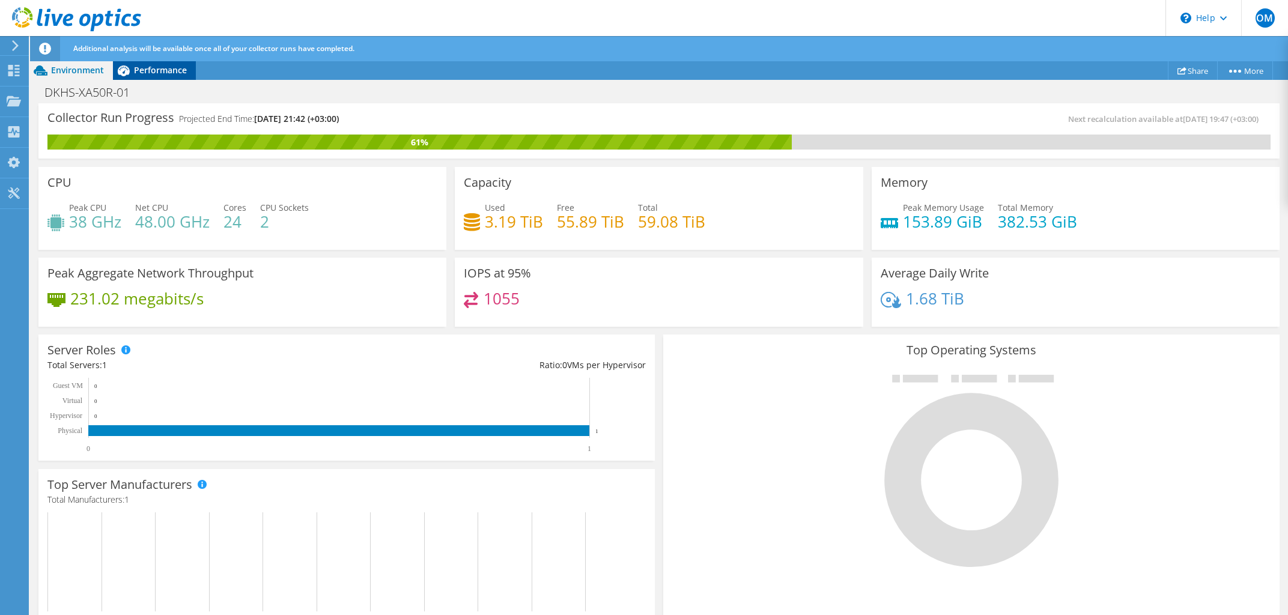
click at [149, 71] on span "Performance" at bounding box center [160, 69] width 53 height 11
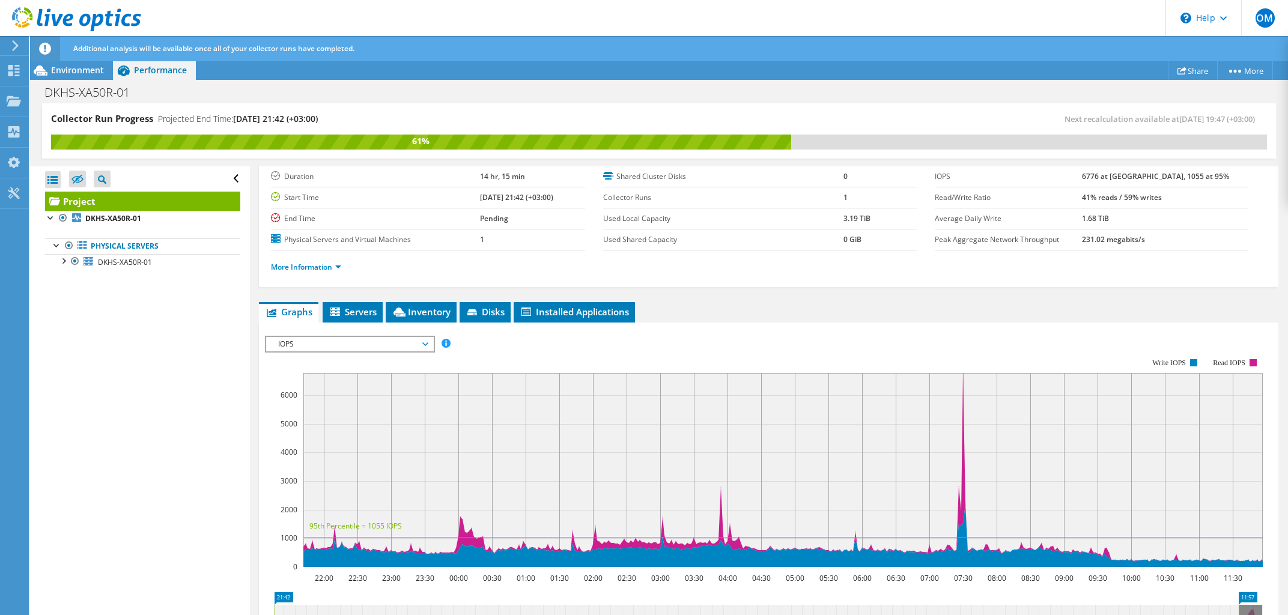
scroll to position [173, 0]
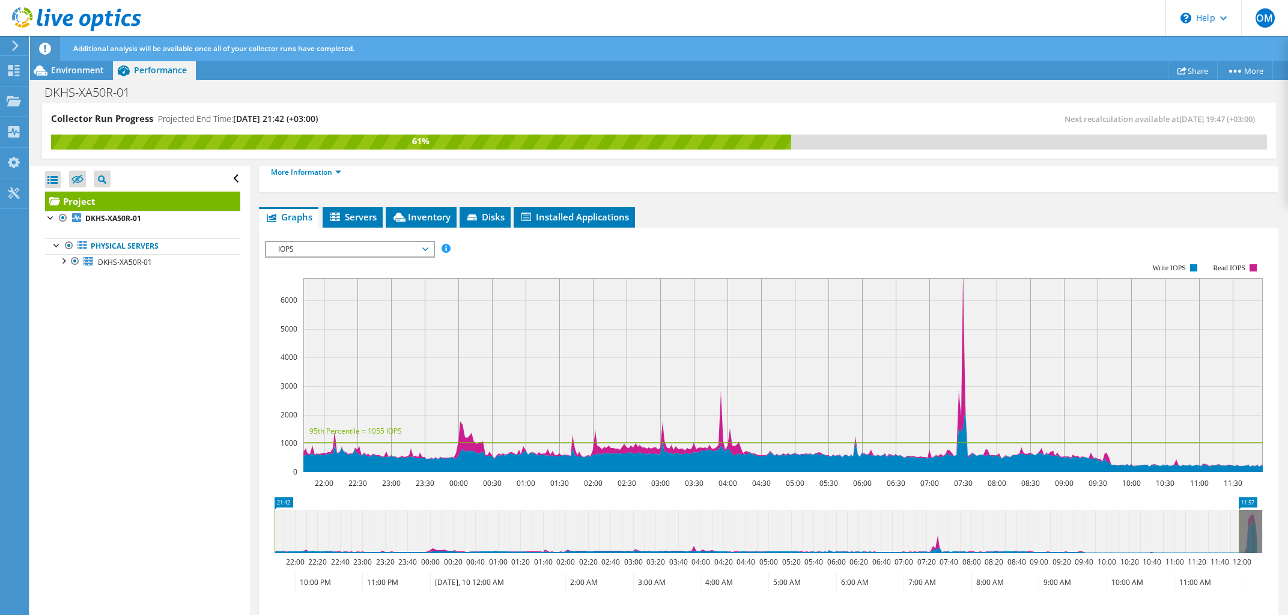
click at [383, 247] on span "IOPS" at bounding box center [349, 249] width 154 height 14
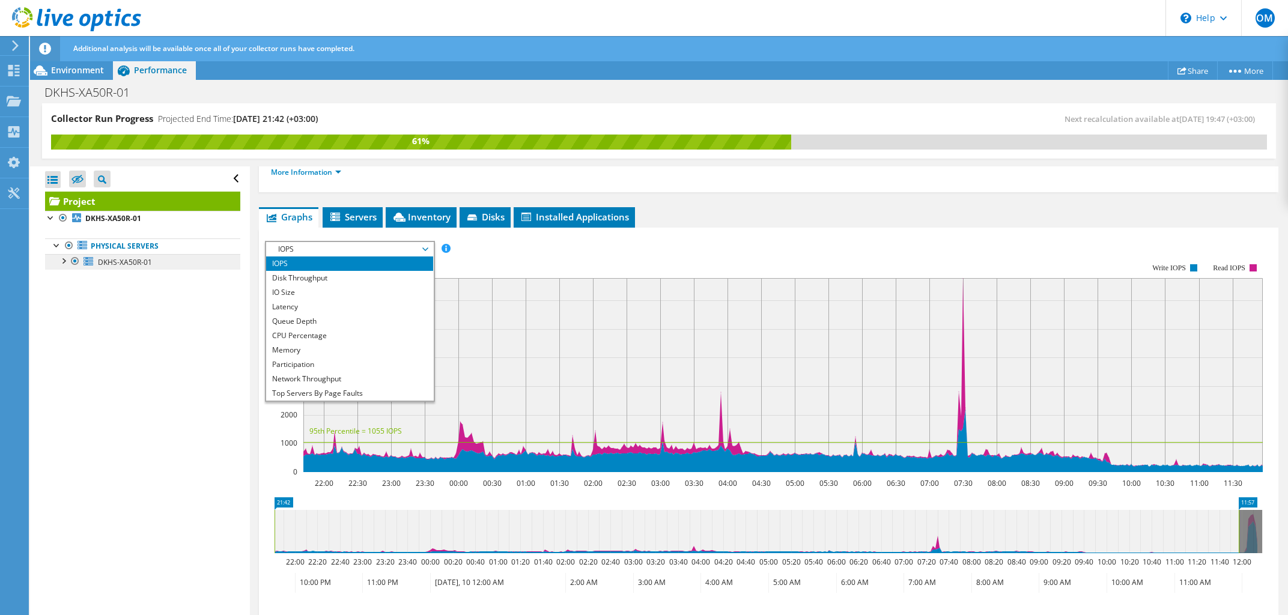
click at [122, 264] on span "DKHS-XA50R-01" at bounding box center [125, 262] width 54 height 10
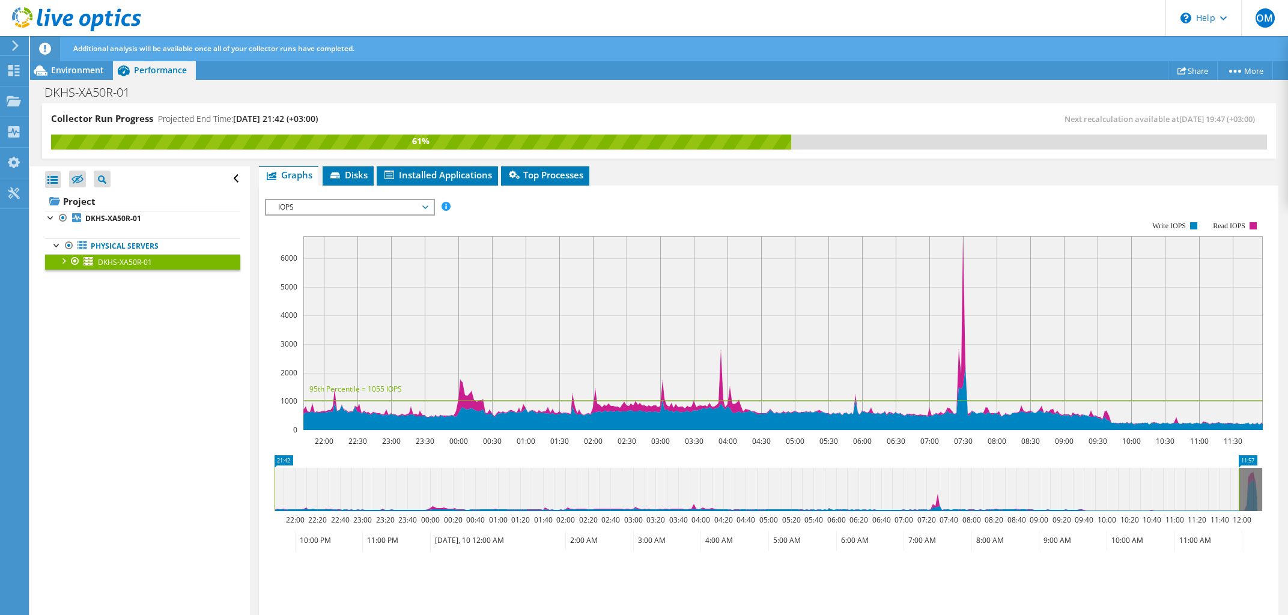
click at [65, 265] on div at bounding box center [63, 260] width 12 height 12
click at [97, 294] on icon at bounding box center [94, 293] width 10 height 6
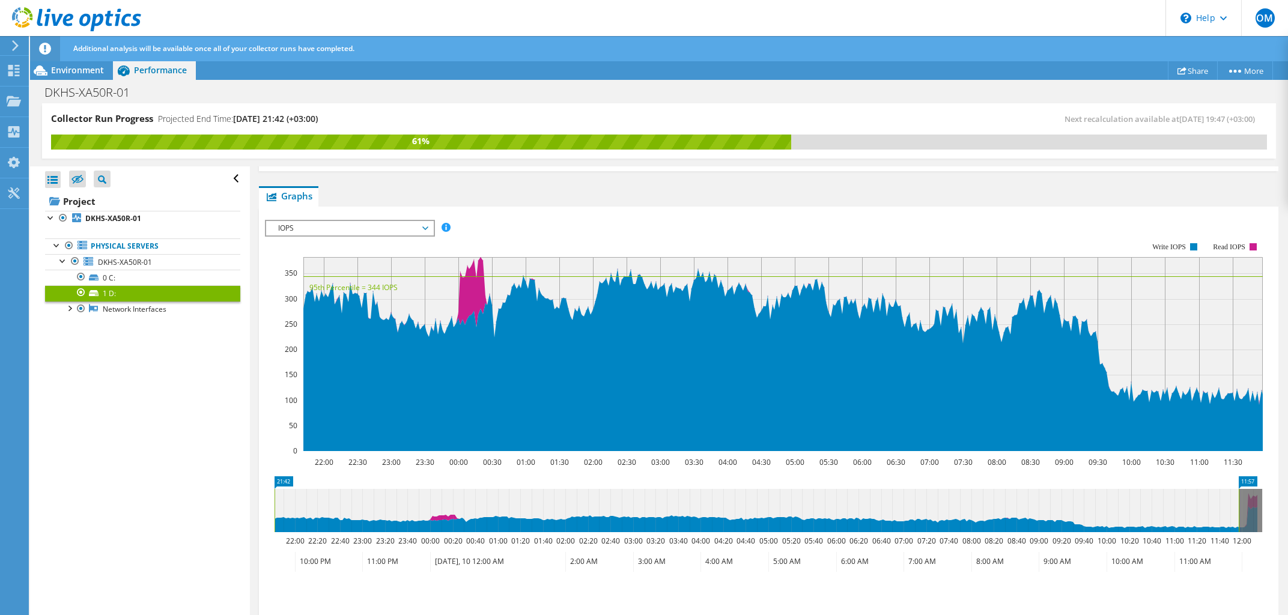
click at [327, 229] on span "IOPS" at bounding box center [349, 228] width 154 height 14
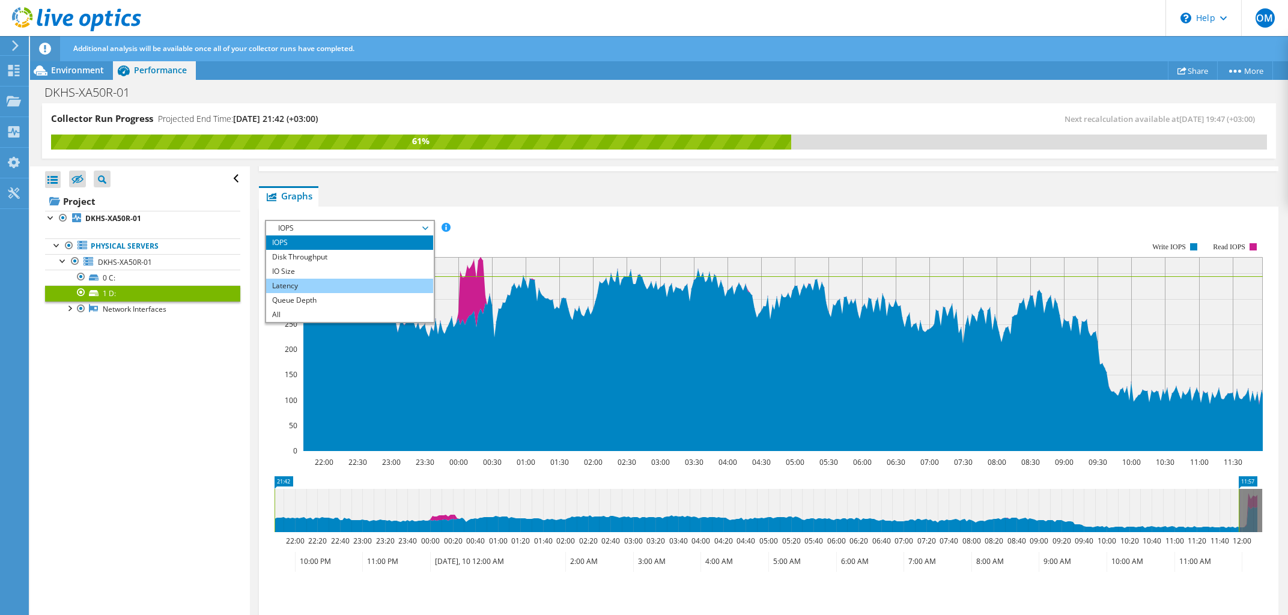
click at [320, 285] on li "Latency" at bounding box center [349, 286] width 166 height 14
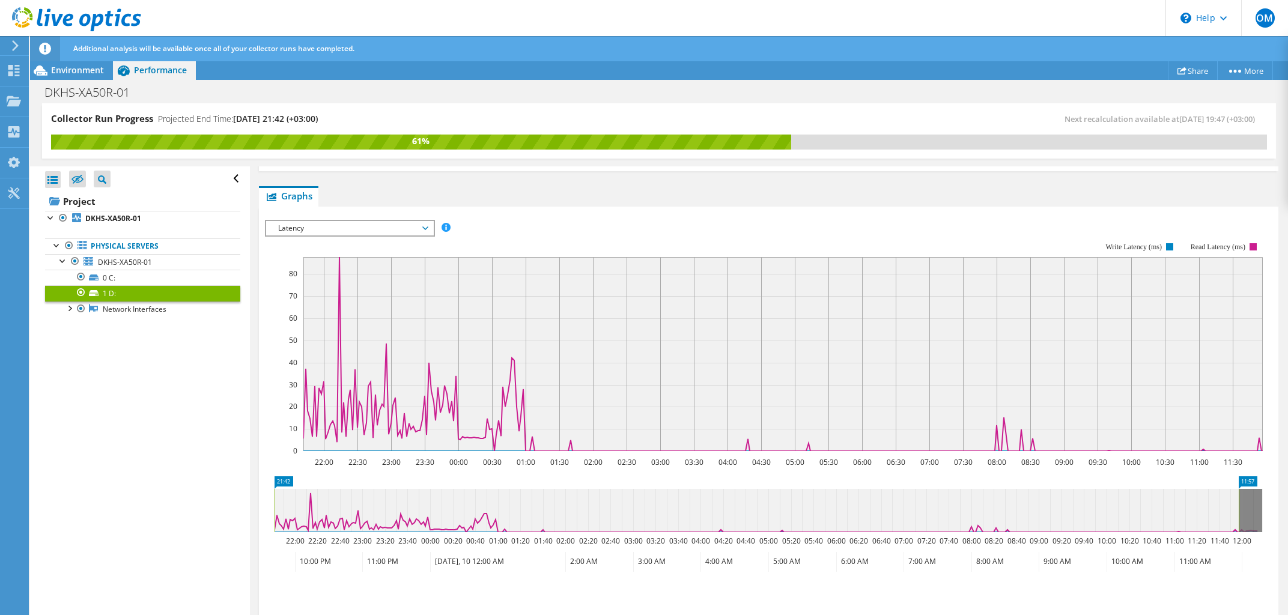
click at [327, 228] on span "Latency" at bounding box center [349, 228] width 154 height 14
click at [326, 295] on li "Queue Depth" at bounding box center [349, 300] width 166 height 14
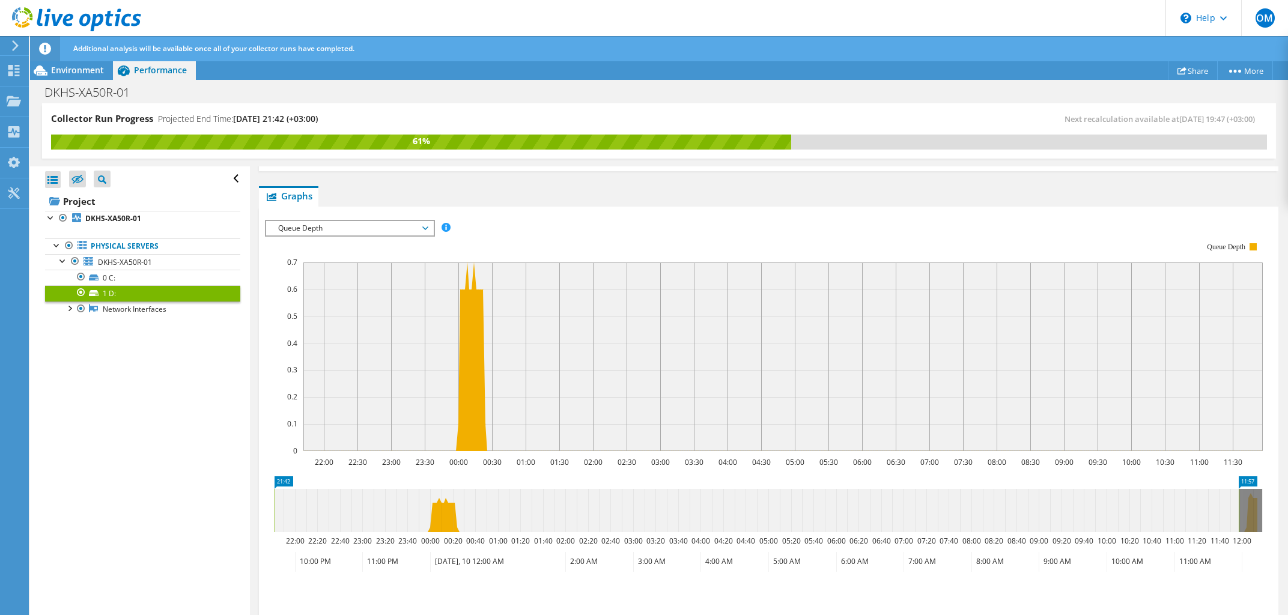
click at [364, 229] on span "Queue Depth" at bounding box center [349, 228] width 154 height 14
click at [503, 222] on div "IOPS Disk Throughput IO Size Latency Queue Depth CPU Percentage Memory Page Fau…" at bounding box center [768, 228] width 1007 height 16
click at [405, 229] on span "Queue Depth" at bounding box center [349, 228] width 154 height 14
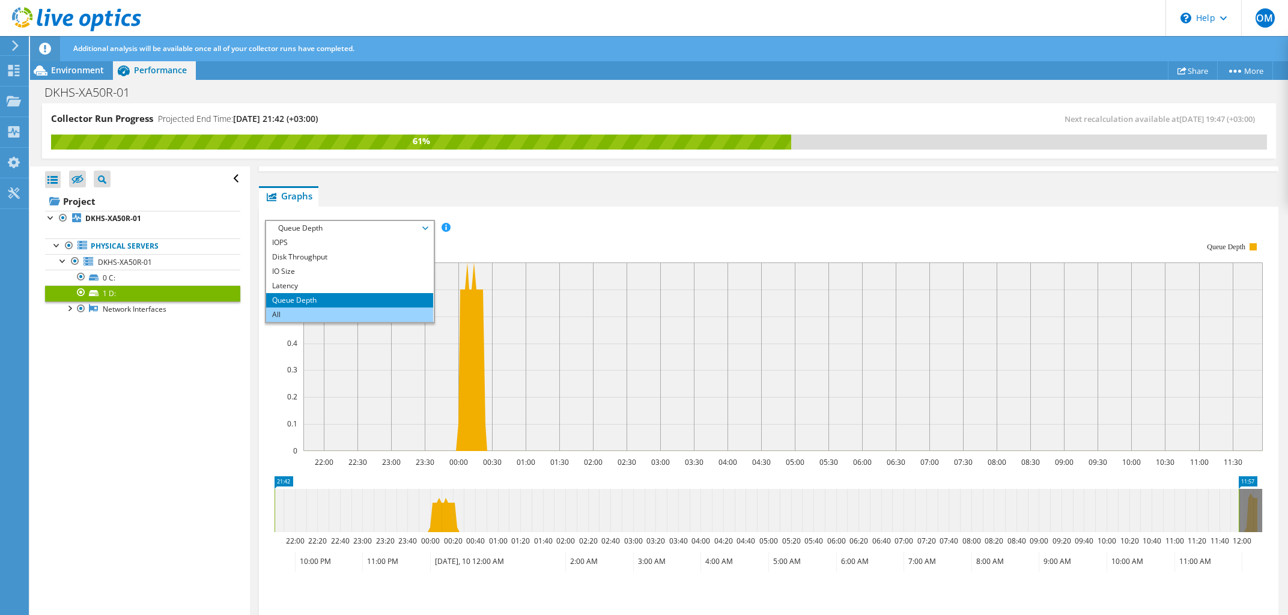
click at [351, 312] on li "All" at bounding box center [349, 314] width 166 height 14
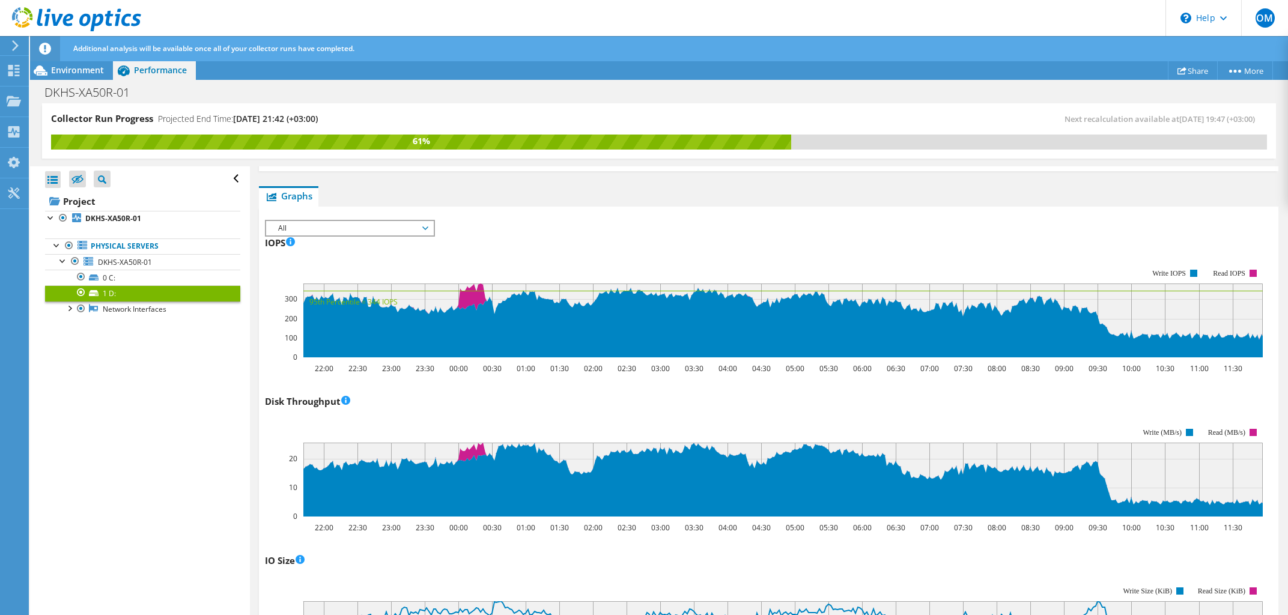
click at [374, 229] on span "All" at bounding box center [349, 228] width 154 height 14
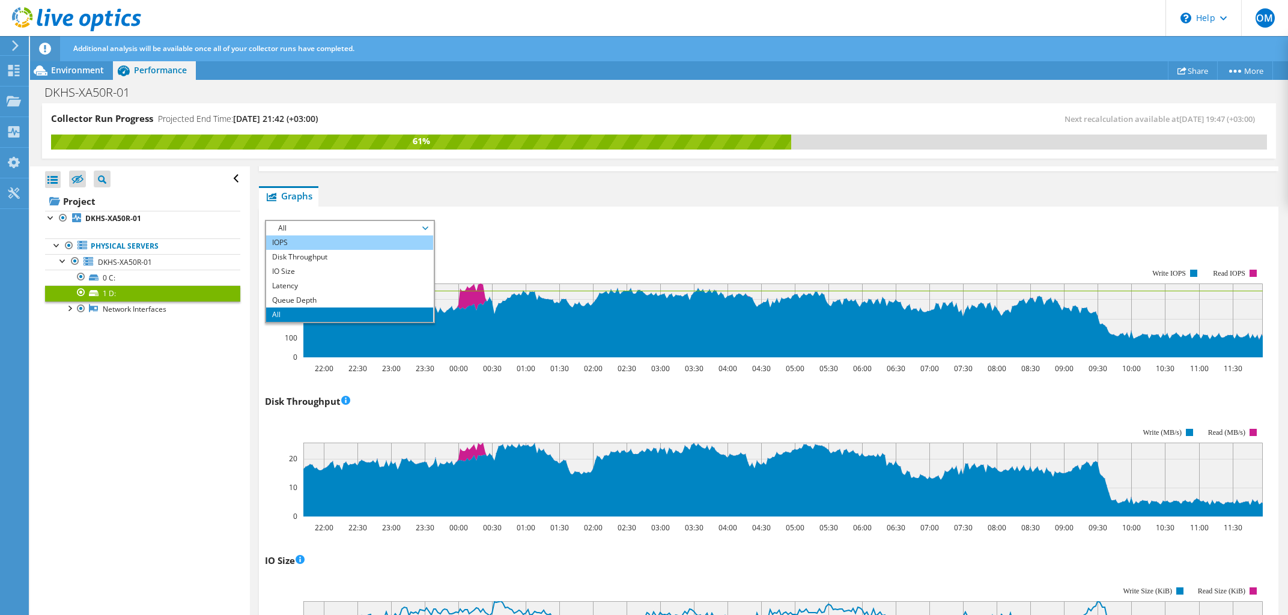
click at [371, 241] on li "IOPS" at bounding box center [349, 242] width 166 height 14
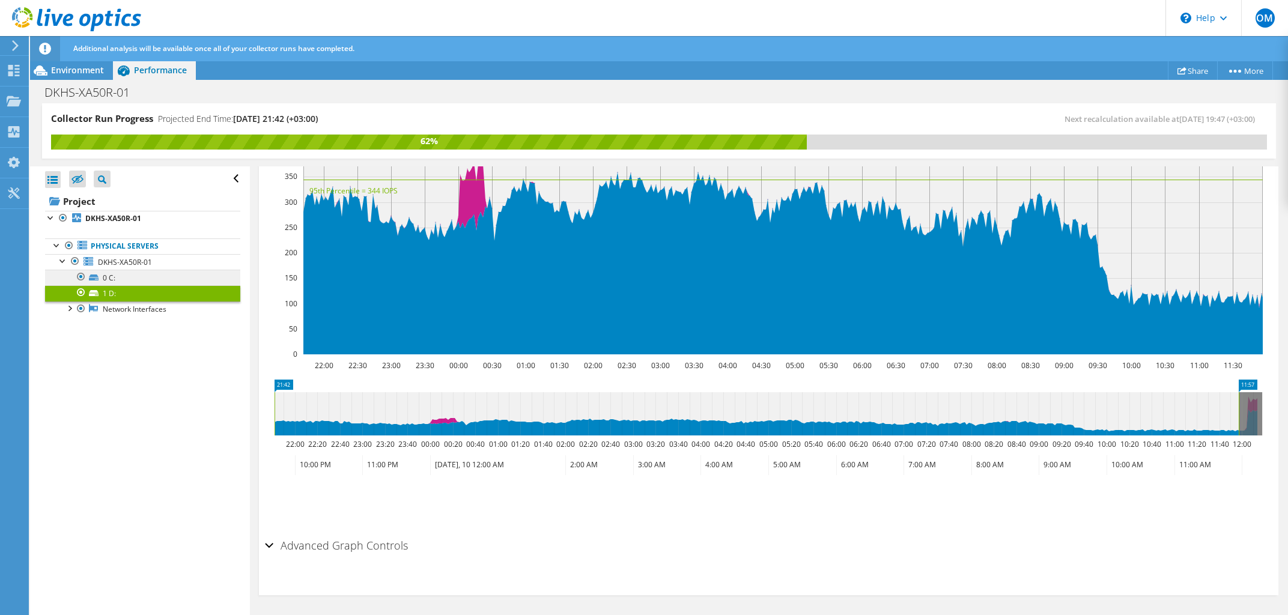
click at [175, 280] on link "0 C:" at bounding box center [142, 278] width 195 height 16
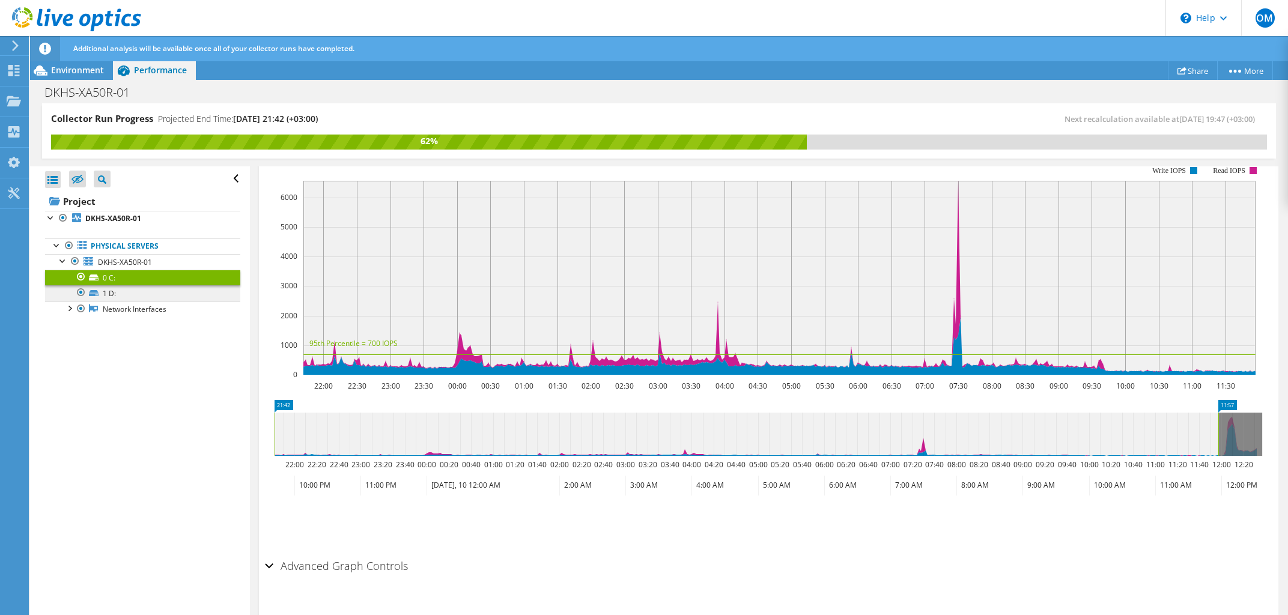
scroll to position [202, 0]
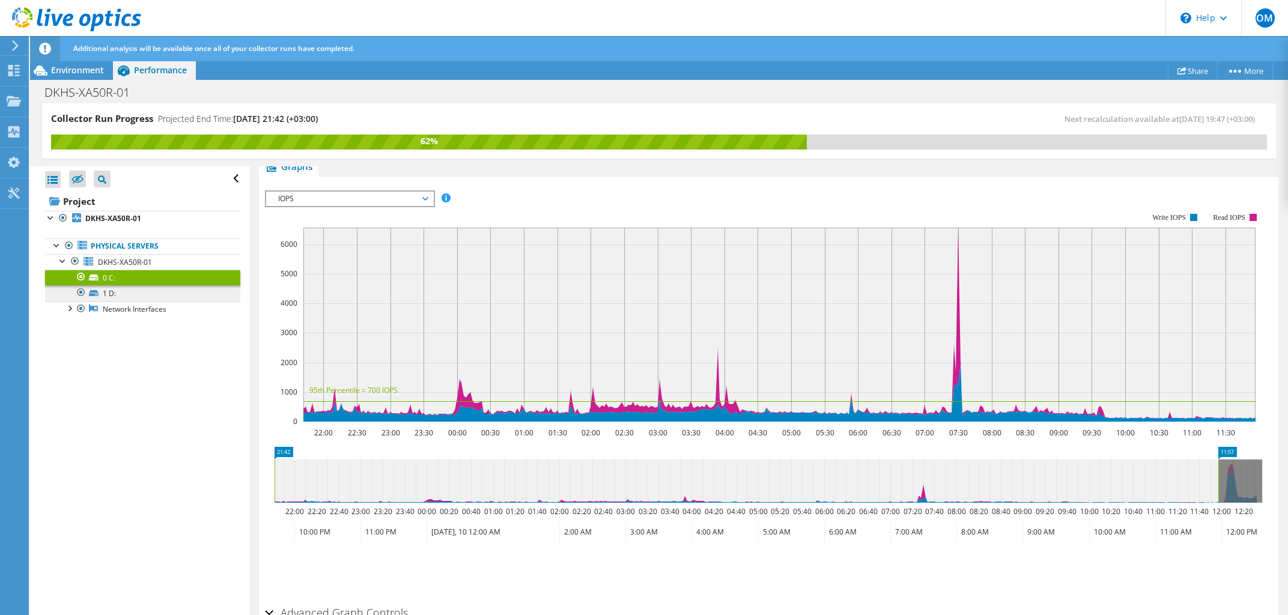
click at [177, 294] on link "1 D:" at bounding box center [142, 293] width 195 height 16
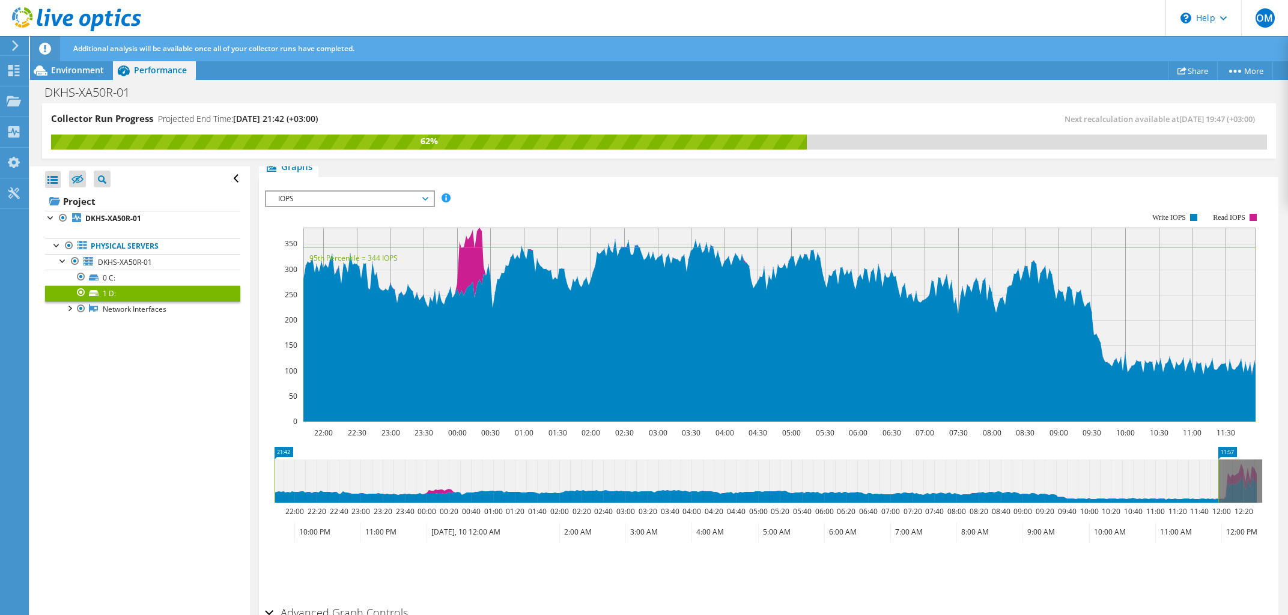
click at [405, 195] on span "IOPS" at bounding box center [349, 199] width 154 height 14
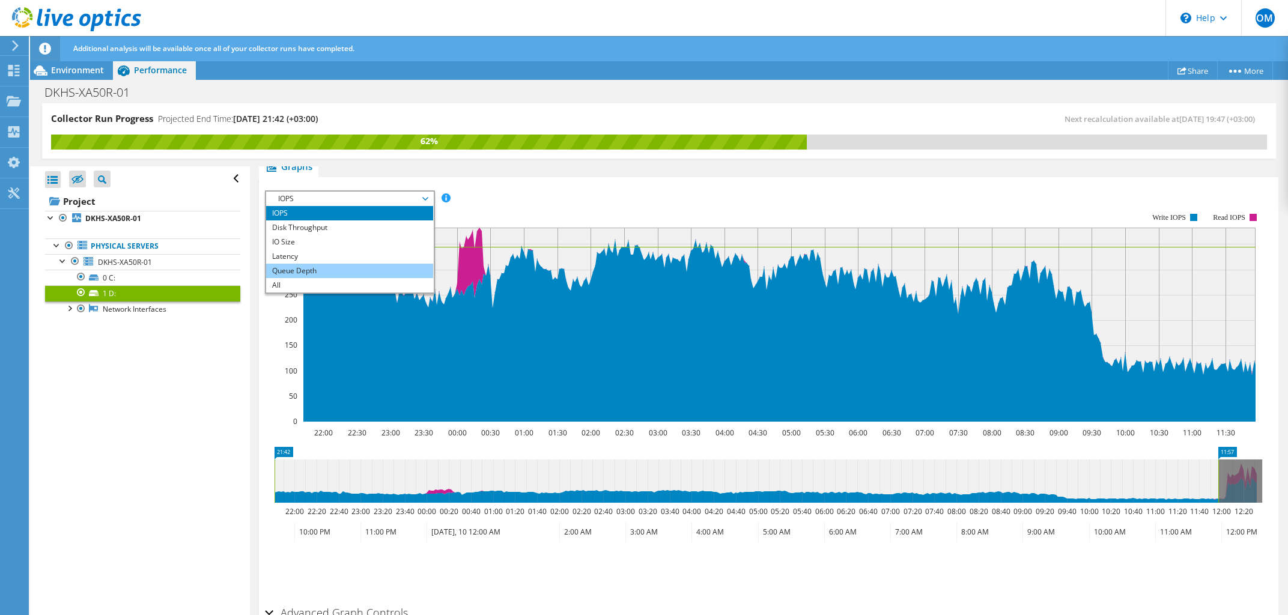
click at [340, 270] on li "Queue Depth" at bounding box center [349, 271] width 166 height 14
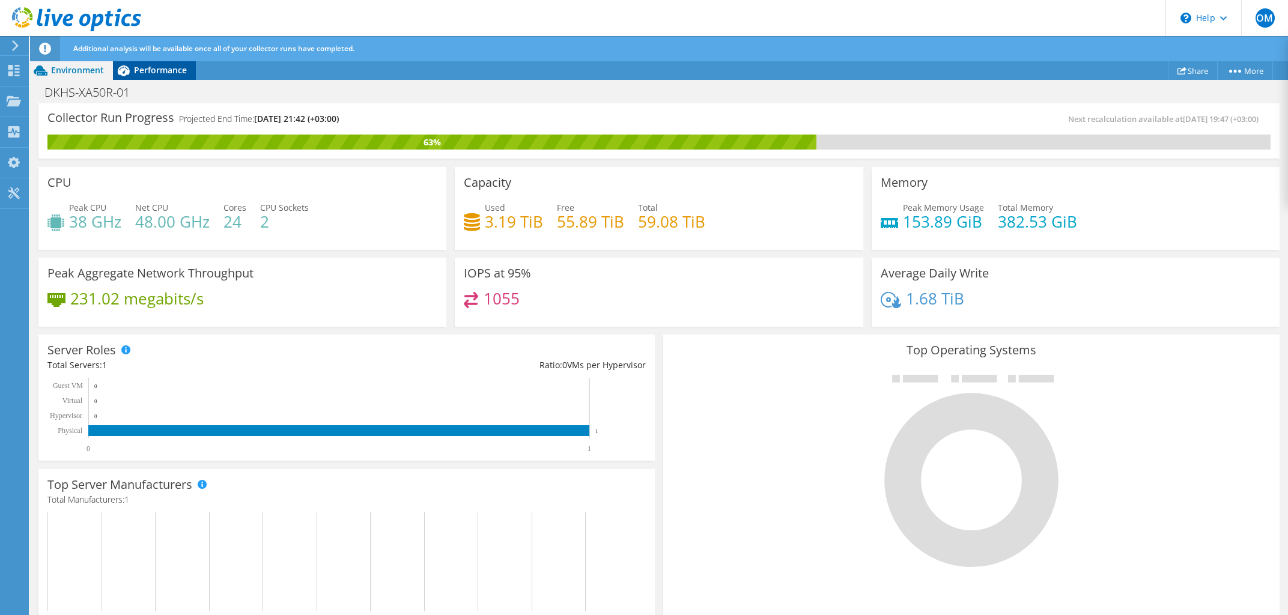
click at [151, 77] on div "Performance" at bounding box center [154, 70] width 83 height 19
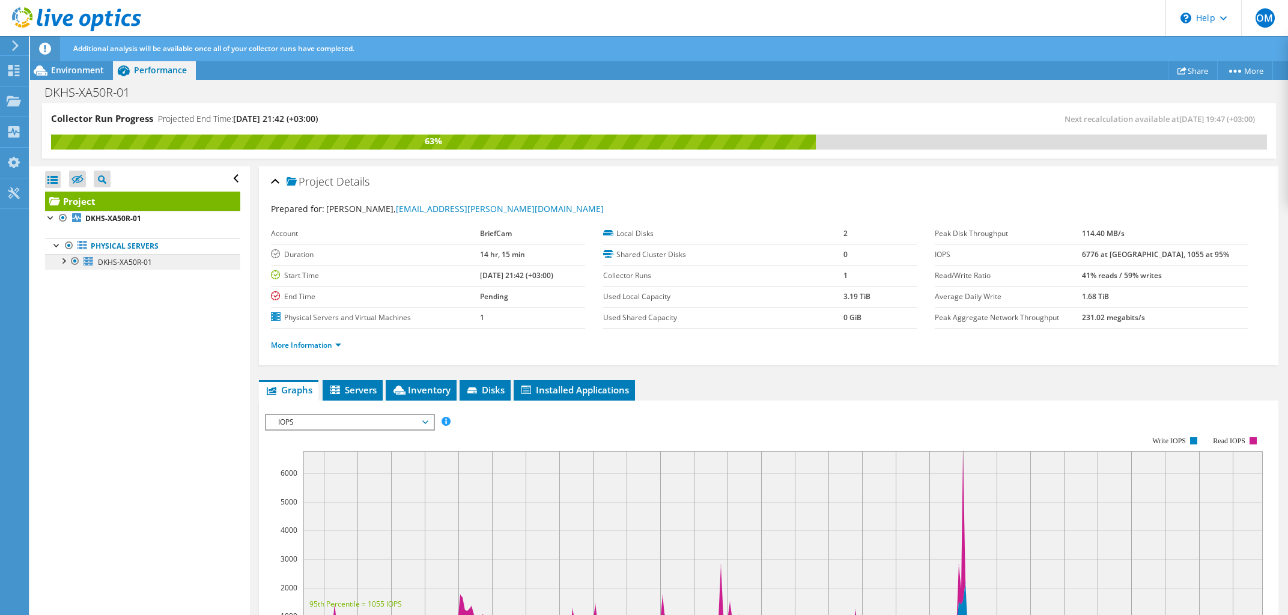
click at [115, 262] on span "DKHS-XA50R-01" at bounding box center [125, 262] width 54 height 10
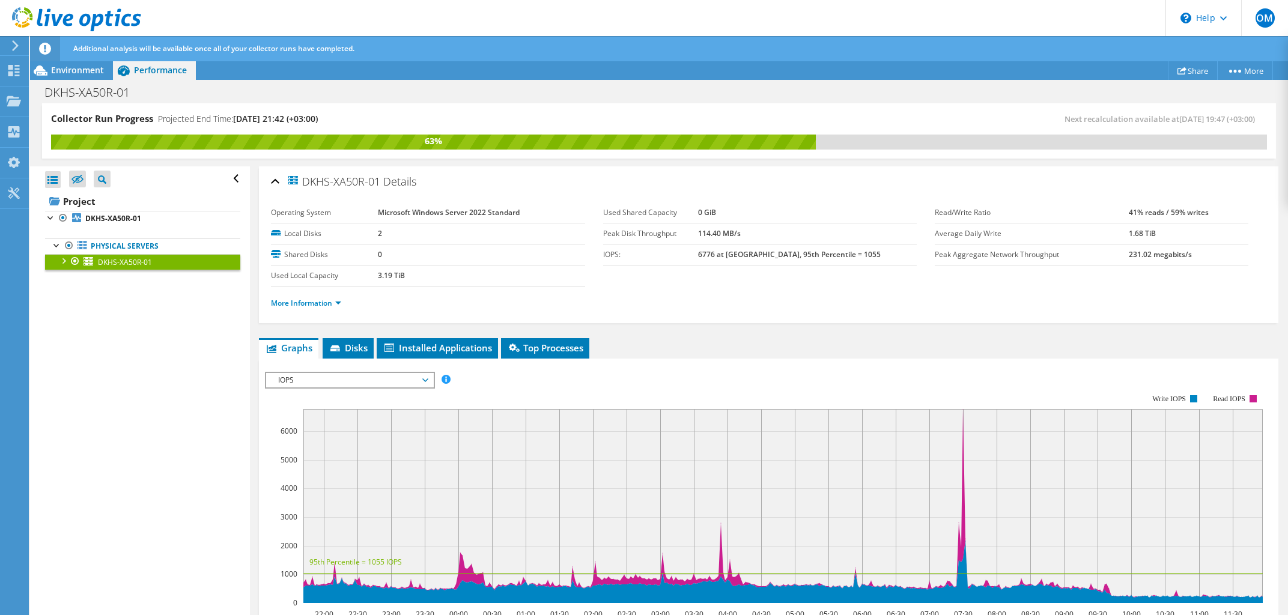
click at [62, 258] on div at bounding box center [63, 260] width 12 height 12
click at [107, 291] on link "1 D:" at bounding box center [142, 293] width 195 height 16
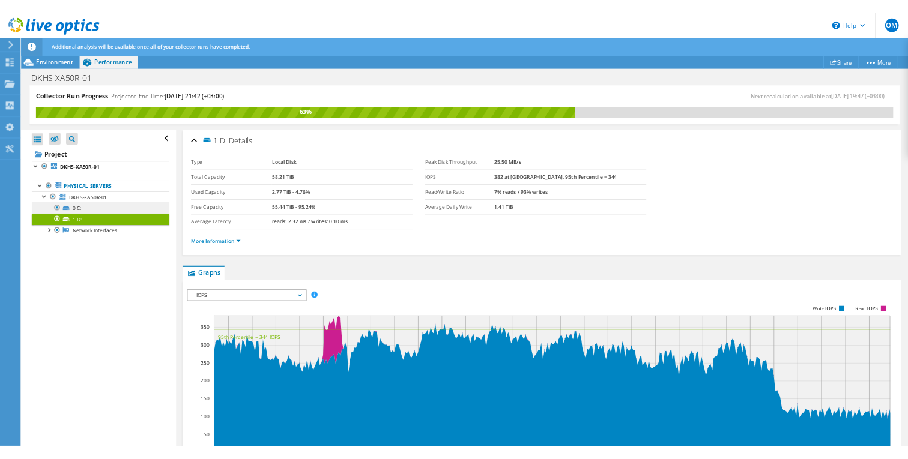
scroll to position [107, 0]
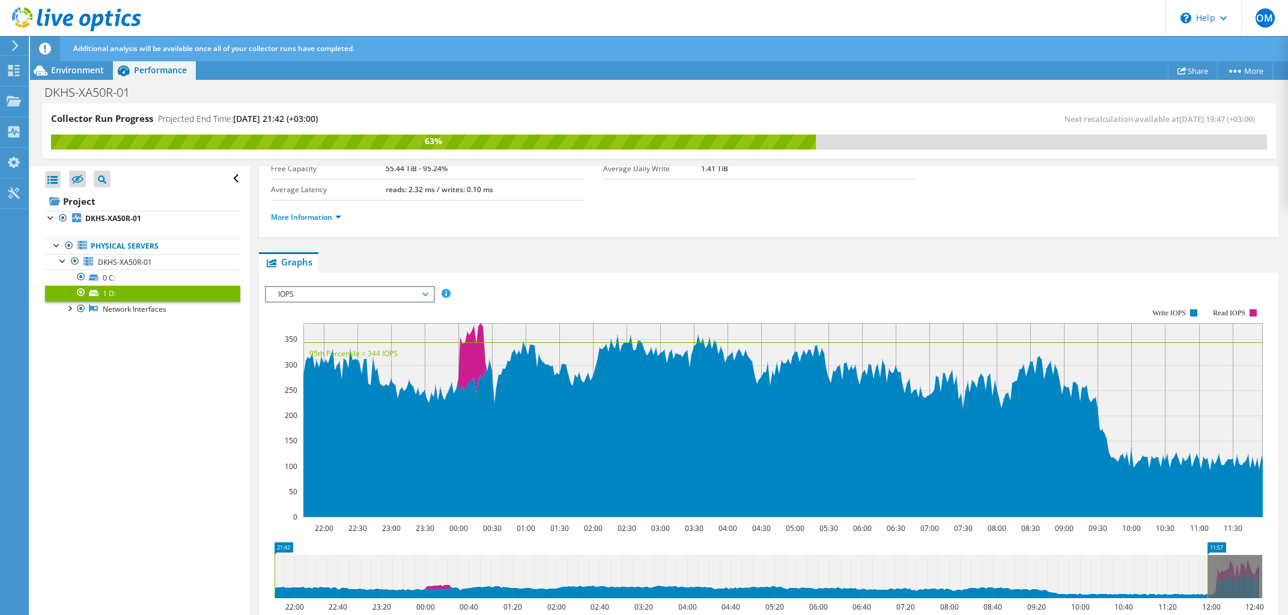
click at [392, 295] on span "IOPS" at bounding box center [349, 294] width 154 height 14
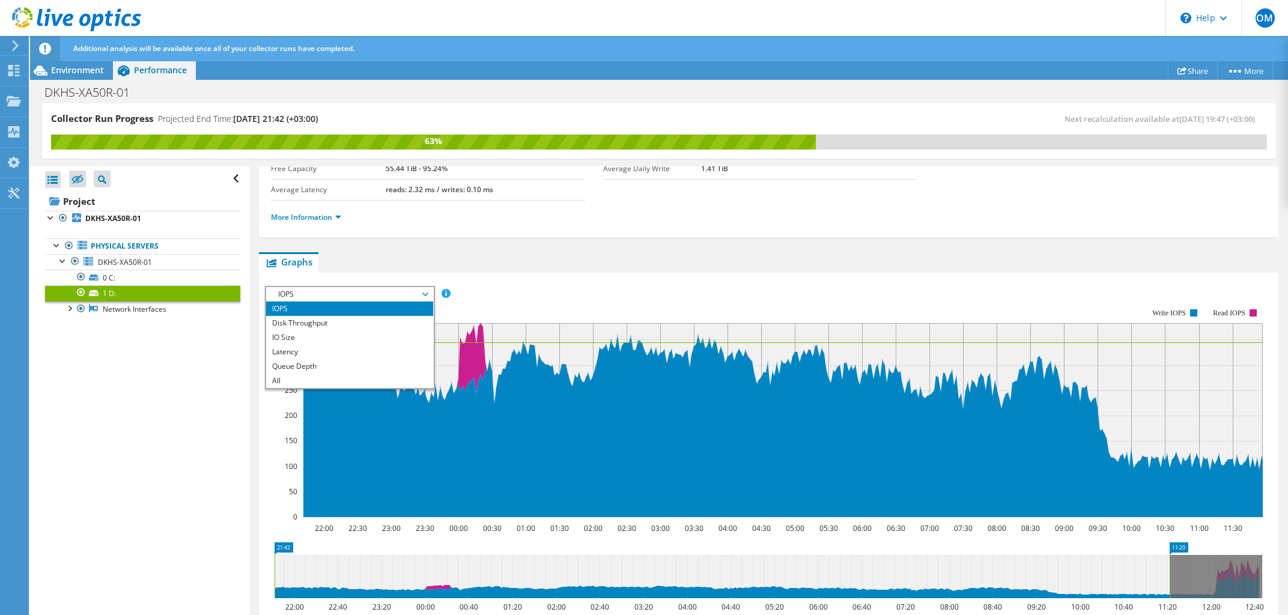
drag, startPoint x: 1210, startPoint y: 580, endPoint x: 1172, endPoint y: 570, distance: 39.2
click at [1172, 570] on rect at bounding box center [1169, 576] width 5 height 43
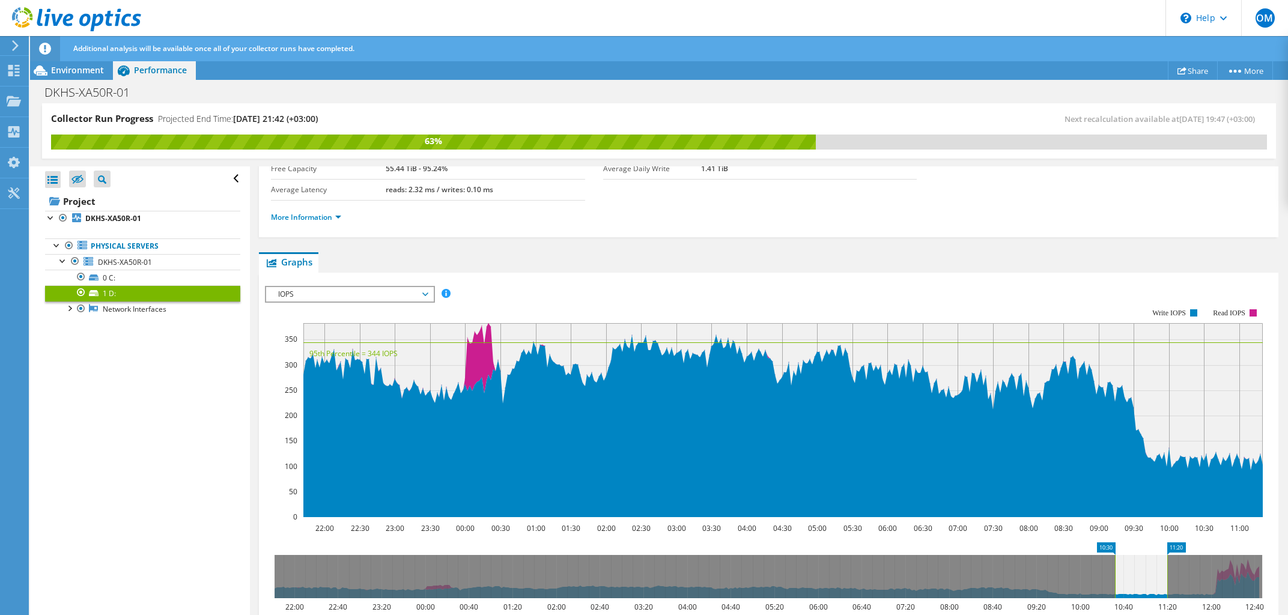
drag, startPoint x: 273, startPoint y: 564, endPoint x: 1113, endPoint y: 619, distance: 842.0
click at [1113, 614] on html "OM End User [PERSON_NAME] [EMAIL_ADDRESS][PERSON_NAME][DOMAIN_NAME] BriefCam My…" at bounding box center [644, 307] width 1288 height 615
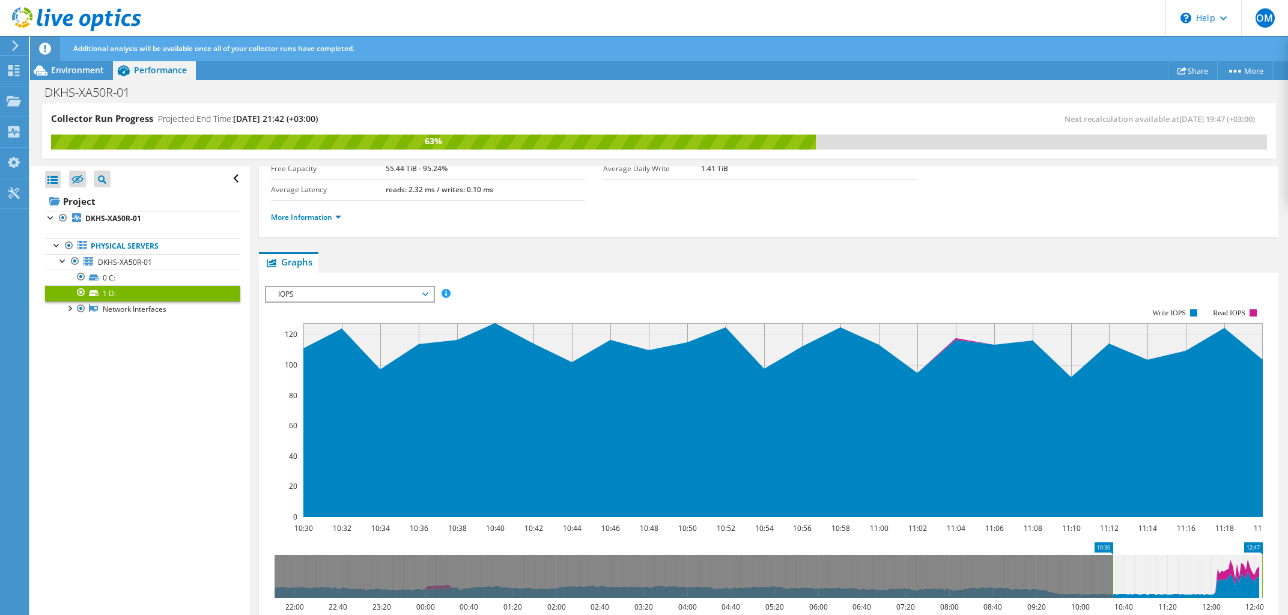
drag, startPoint x: 1166, startPoint y: 575, endPoint x: 1292, endPoint y: 581, distance: 125.6
click at [1287, 581] on html "OM End User [PERSON_NAME] [EMAIL_ADDRESS][PERSON_NAME][DOMAIN_NAME] BriefCam My…" at bounding box center [644, 307] width 1288 height 615
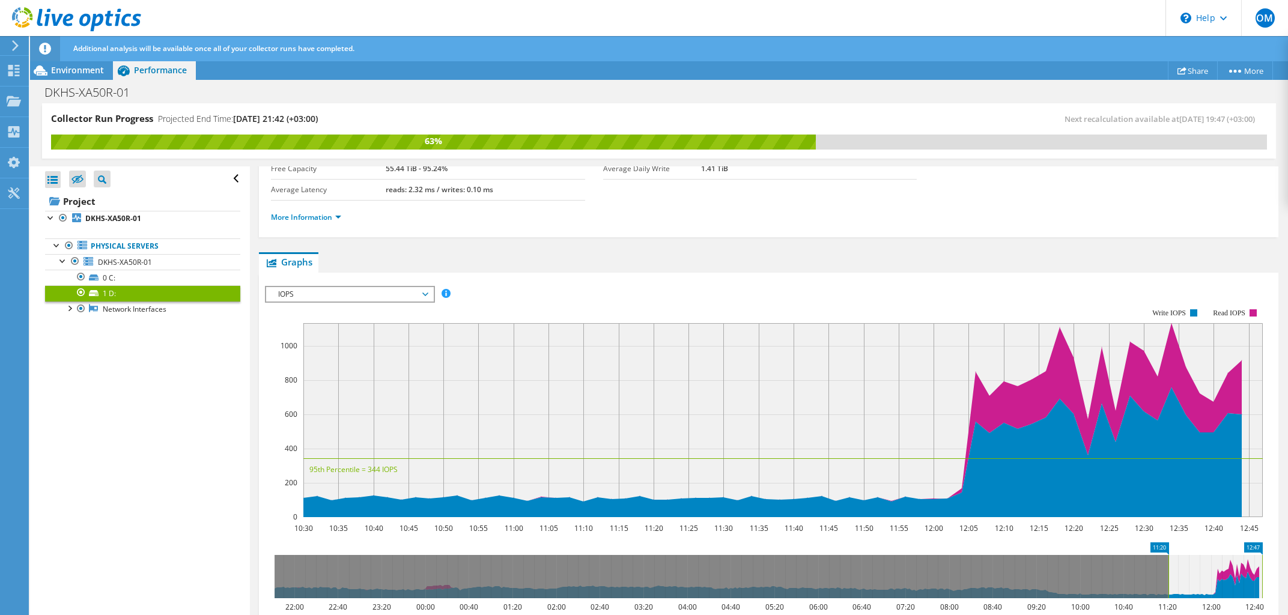
drag, startPoint x: 1113, startPoint y: 568, endPoint x: 1169, endPoint y: 569, distance: 55.9
click at [1169, 569] on rect at bounding box center [1168, 576] width 5 height 43
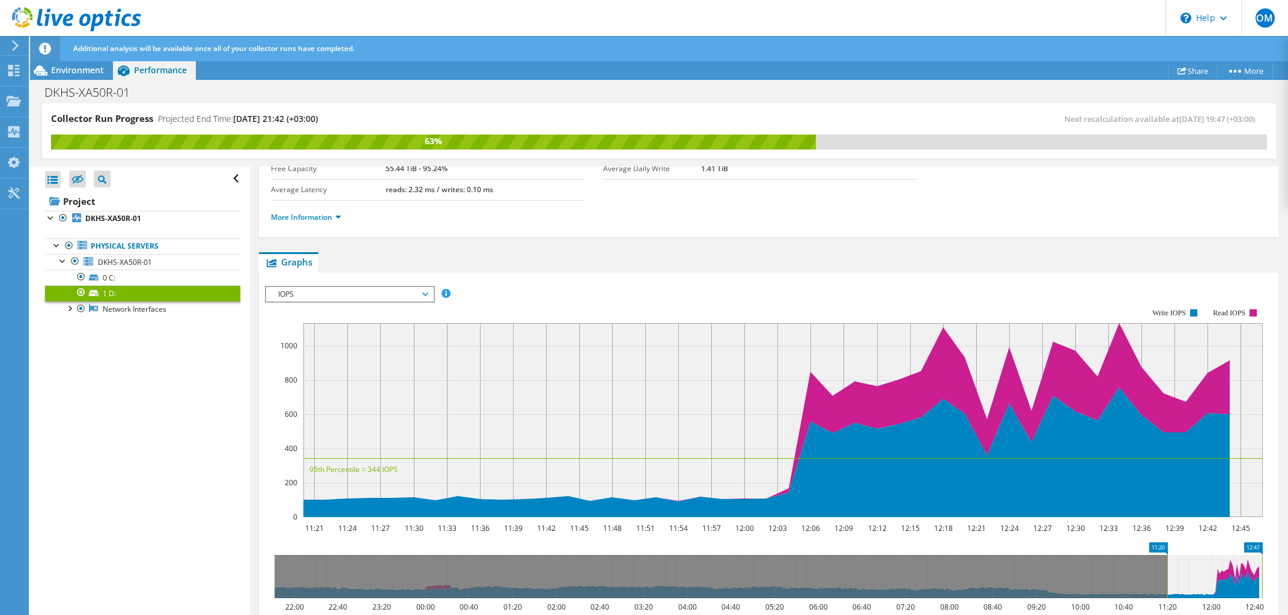
click at [414, 289] on span "IOPS" at bounding box center [349, 294] width 154 height 14
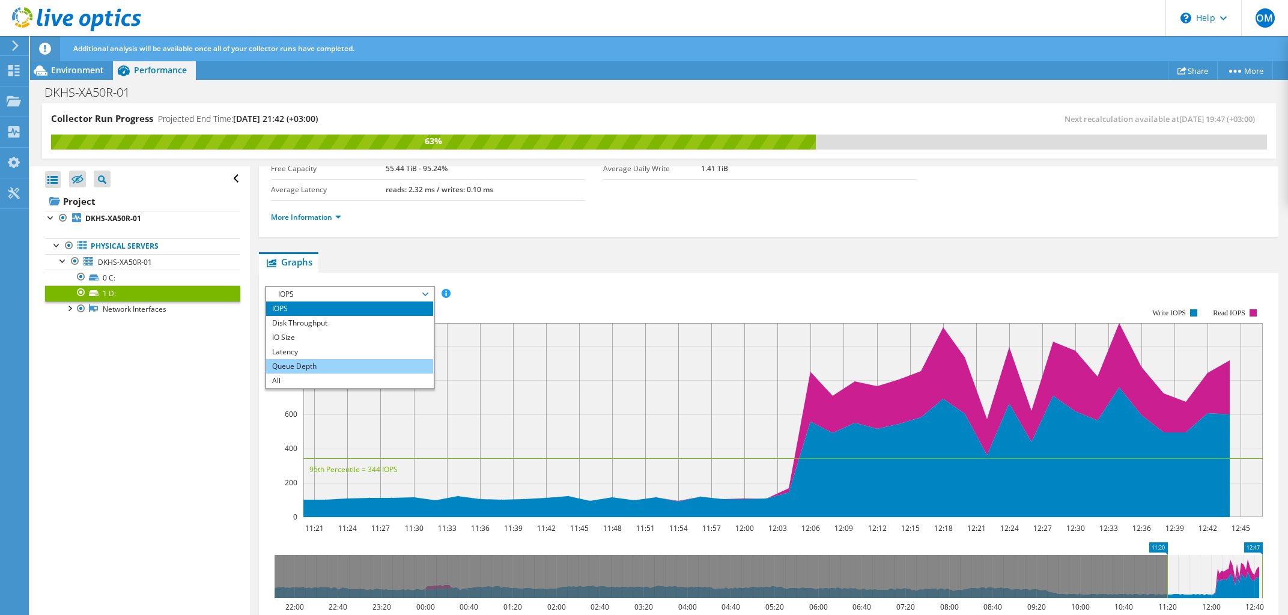
click at [365, 361] on li "Queue Depth" at bounding box center [349, 366] width 166 height 14
